Goal: Task Accomplishment & Management: Complete application form

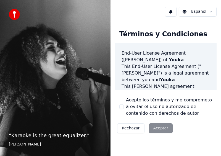
click at [52, 148] on div "“ Karaoke is the great equalizer. ” [PERSON_NAME]" at bounding box center [55, 78] width 111 height 156
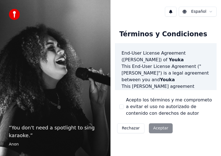
click at [158, 128] on div "Rechazar Aceptar" at bounding box center [145, 128] width 60 height 14
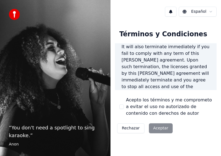
click at [159, 129] on div "Rechazar Aceptar" at bounding box center [145, 128] width 60 height 14
click at [121, 108] on button "Acepto los términos y me comprometo a evitar el uso no autorizado de contenido …" at bounding box center [121, 106] width 4 height 4
click at [150, 127] on button "Aceptar" at bounding box center [161, 128] width 24 height 10
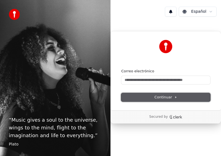
click at [154, 98] on button "Continuar" at bounding box center [165, 97] width 89 height 8
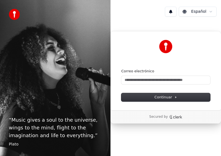
click at [136, 113] on div "Secured by" at bounding box center [166, 116] width 111 height 13
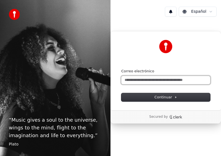
click at [146, 80] on input "Correo electrónico" at bounding box center [165, 80] width 89 height 8
click at [148, 81] on input "Correo electrónico" at bounding box center [165, 80] width 89 height 8
click at [134, 76] on input "Correo electrónico" at bounding box center [165, 80] width 89 height 8
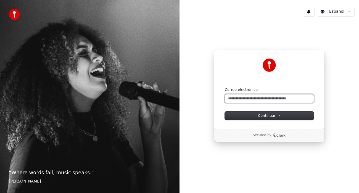
click at [221, 96] on input "Correo electrónico" at bounding box center [269, 99] width 89 height 8
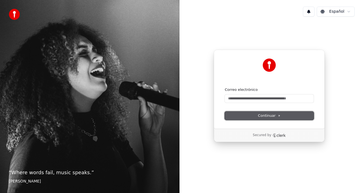
click at [221, 119] on button "Continuar" at bounding box center [269, 116] width 89 height 8
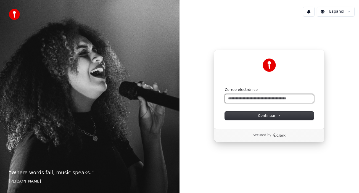
click at [221, 97] on input "Correo electrónico" at bounding box center [269, 99] width 89 height 8
click at [221, 98] on input "Correo electrónico" at bounding box center [269, 99] width 89 height 8
click at [221, 95] on input "Correo electrónico" at bounding box center [269, 99] width 89 height 8
click at [221, 99] on input "Correo electrónico" at bounding box center [269, 99] width 89 height 8
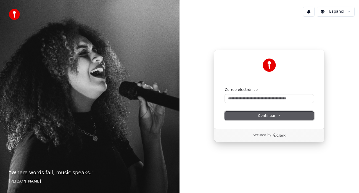
click at [221, 113] on button "Continuar" at bounding box center [269, 116] width 89 height 8
